Goal: Find specific page/section: Find specific page/section

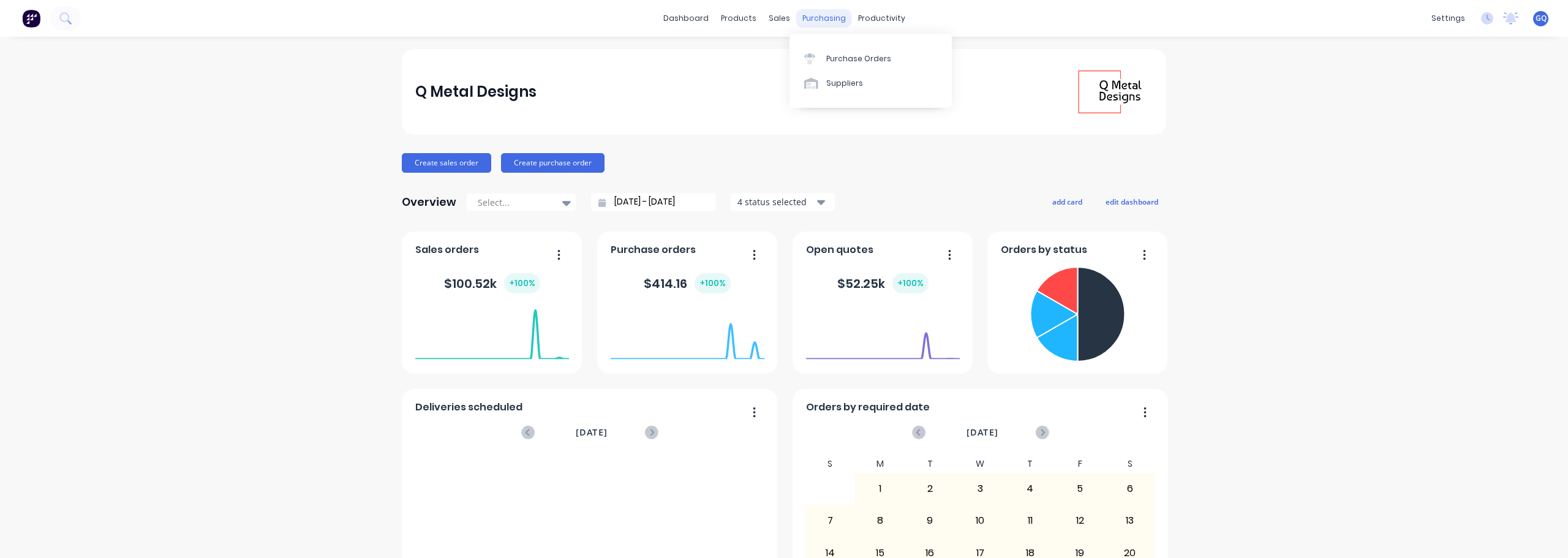
click at [823, 15] on div "purchasing" at bounding box center [824, 18] width 56 height 18
click at [747, 18] on div "products" at bounding box center [738, 18] width 48 height 18
click at [767, 86] on div "Materials" at bounding box center [769, 83] width 37 height 11
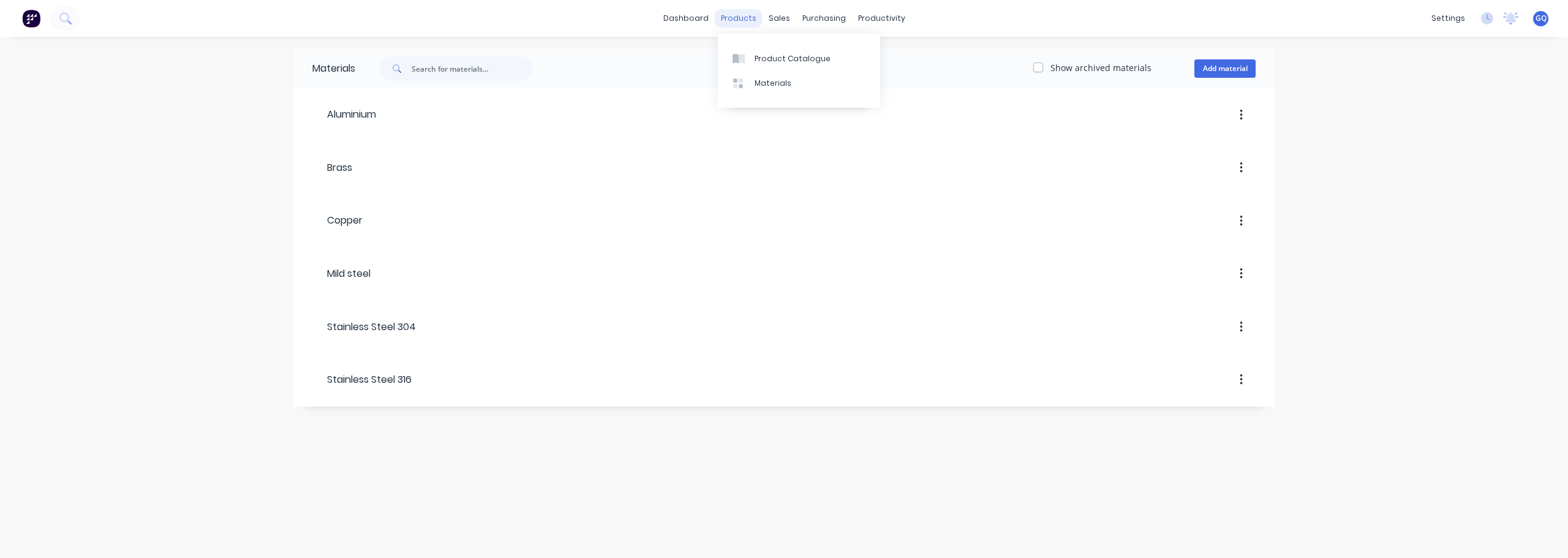
click at [736, 11] on div "products" at bounding box center [738, 18] width 48 height 18
click at [756, 52] on link "Product Catalogue" at bounding box center [798, 58] width 162 height 24
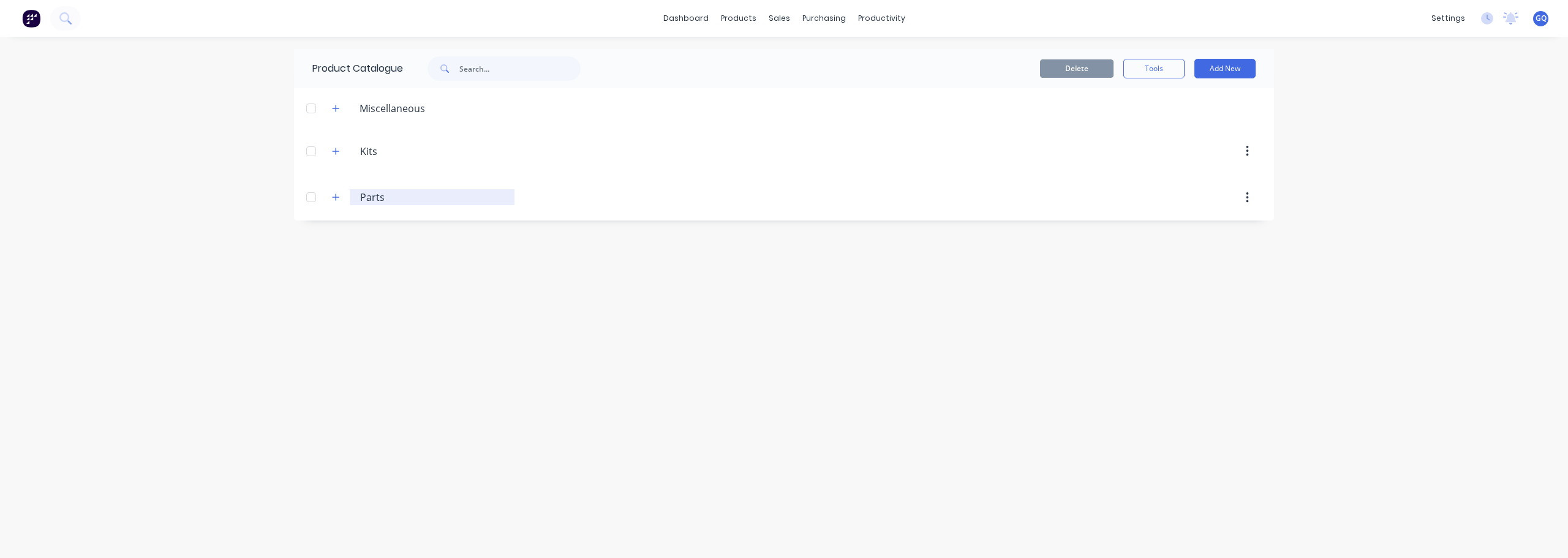
click at [376, 198] on input "Parts" at bounding box center [433, 198] width 145 height 15
click at [335, 201] on icon "button" at bounding box center [335, 198] width 7 height 9
click at [338, 111] on icon "button" at bounding box center [335, 109] width 7 height 9
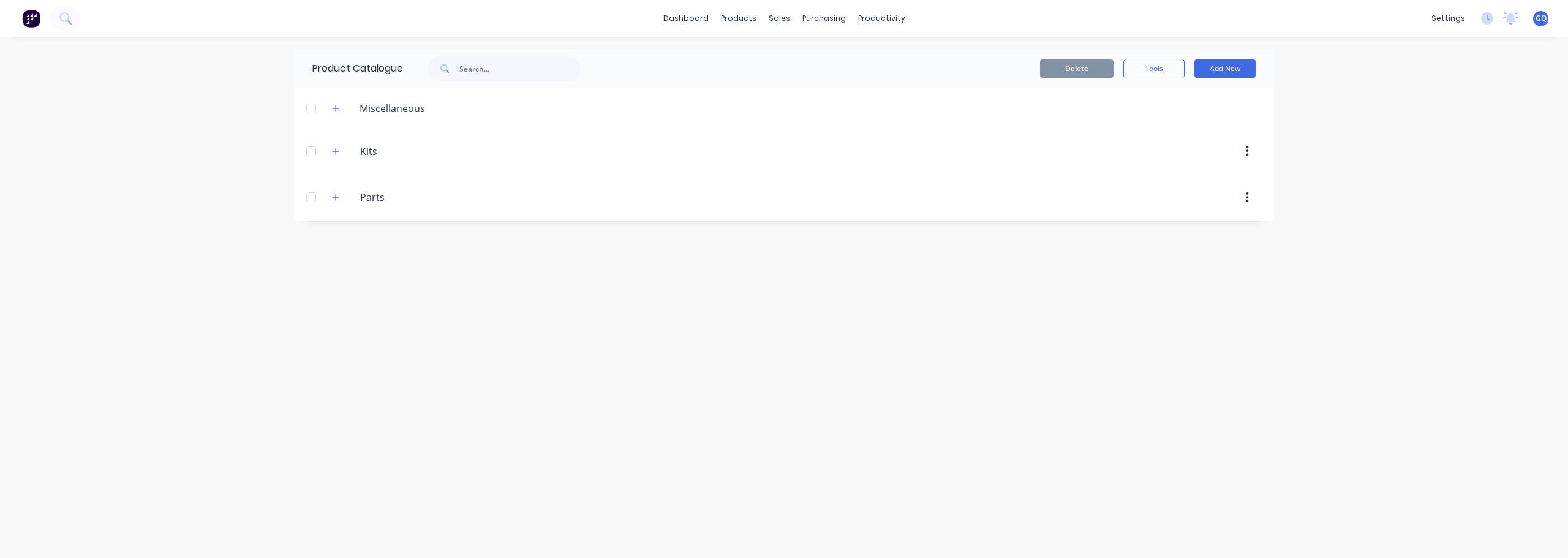
click at [343, 158] on span at bounding box center [335, 151] width 15 height 15
click at [340, 158] on button "button" at bounding box center [335, 151] width 15 height 15
click at [691, 20] on link "dashboard" at bounding box center [686, 18] width 57 height 18
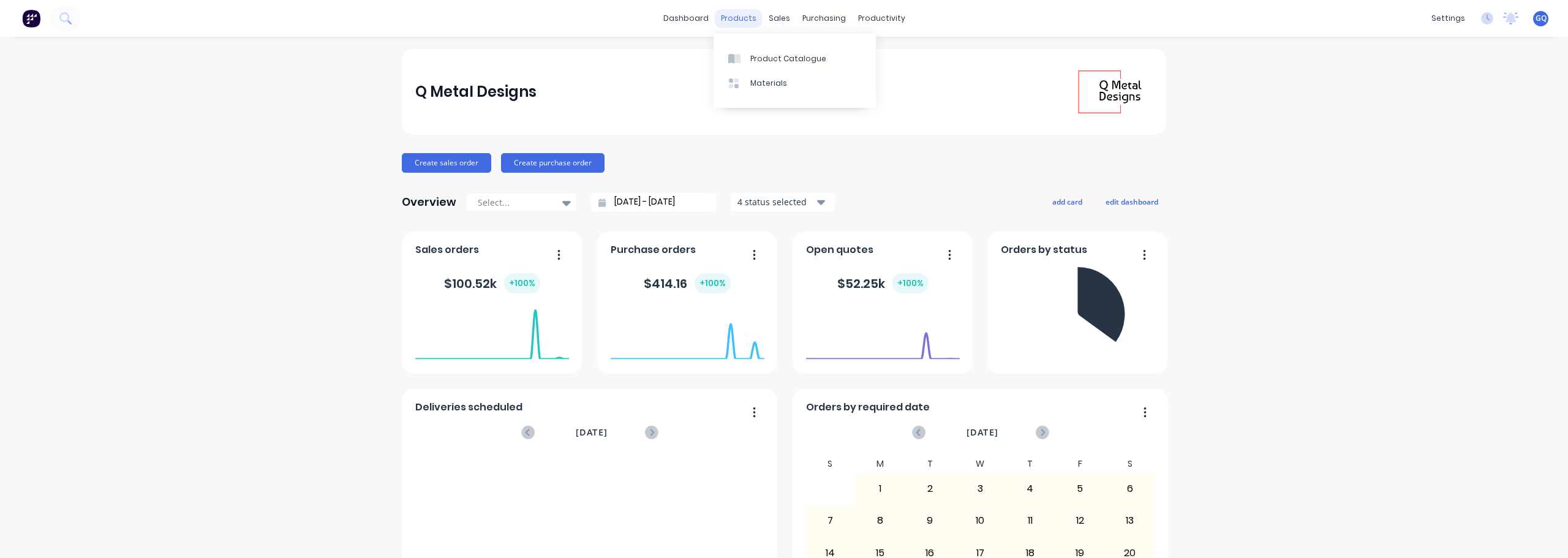
click at [726, 18] on div "products" at bounding box center [738, 18] width 48 height 18
click at [743, 21] on div "products" at bounding box center [738, 18] width 48 height 18
click at [765, 59] on div "Product Catalogue" at bounding box center [789, 59] width 76 height 11
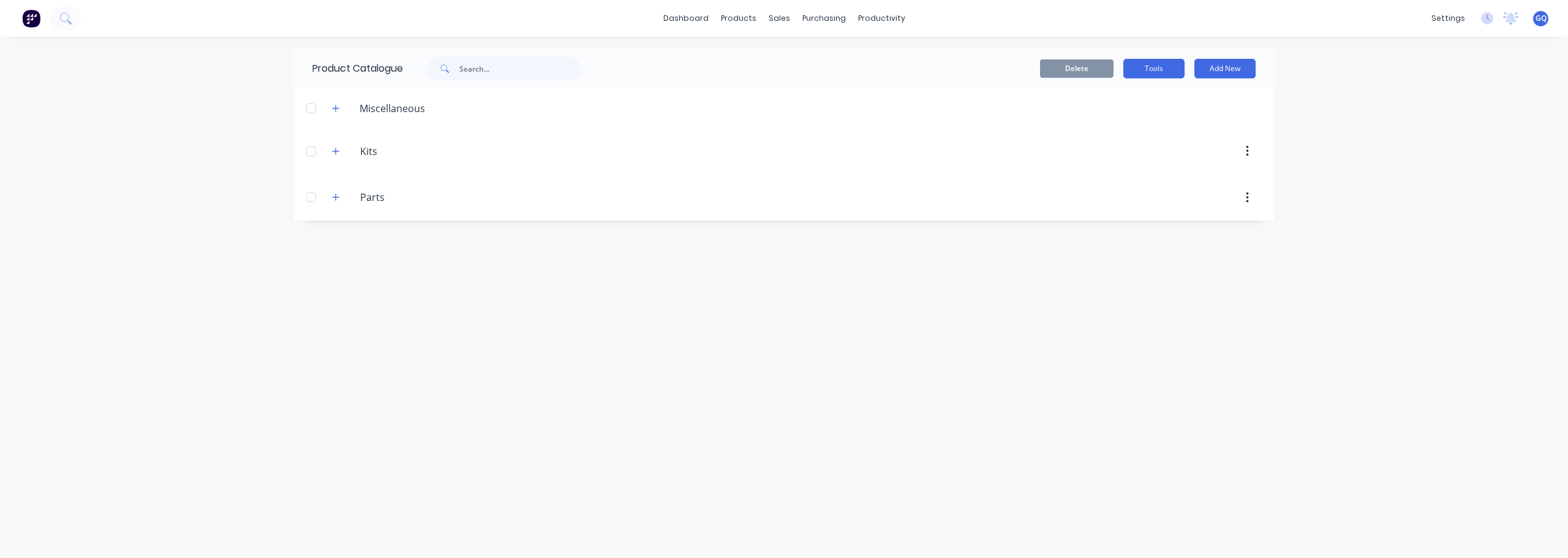
click at [1153, 65] on button "Tools" at bounding box center [1153, 68] width 61 height 20
click at [1099, 131] on div "Stocktake" at bounding box center [1126, 125] width 95 height 18
